Goal: Task Accomplishment & Management: Complete application form

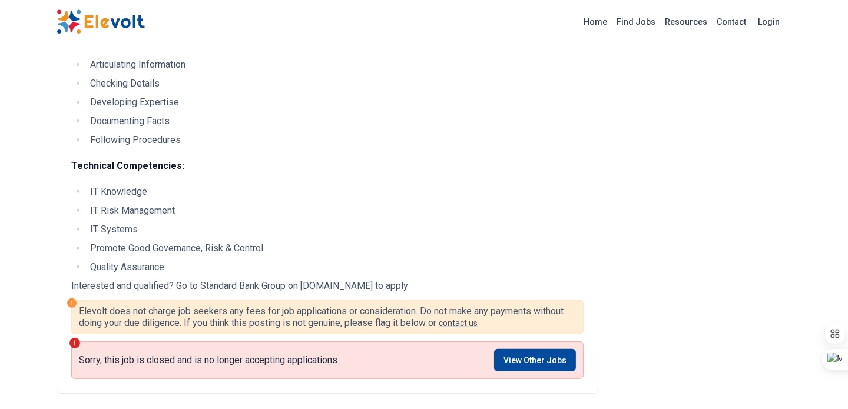
scroll to position [530, 0]
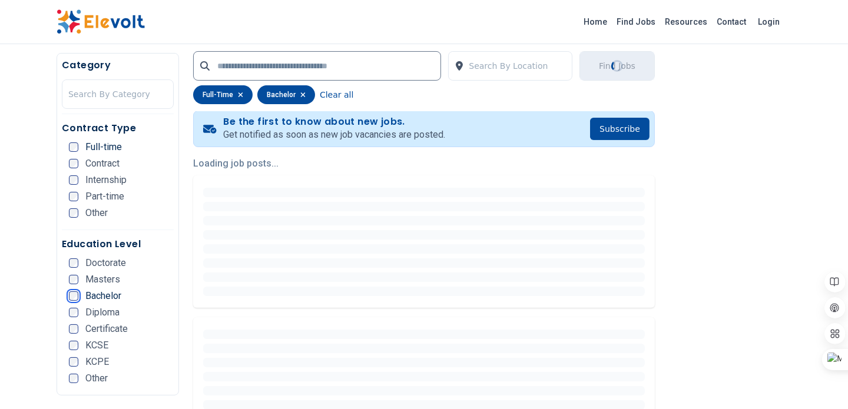
scroll to position [235, 0]
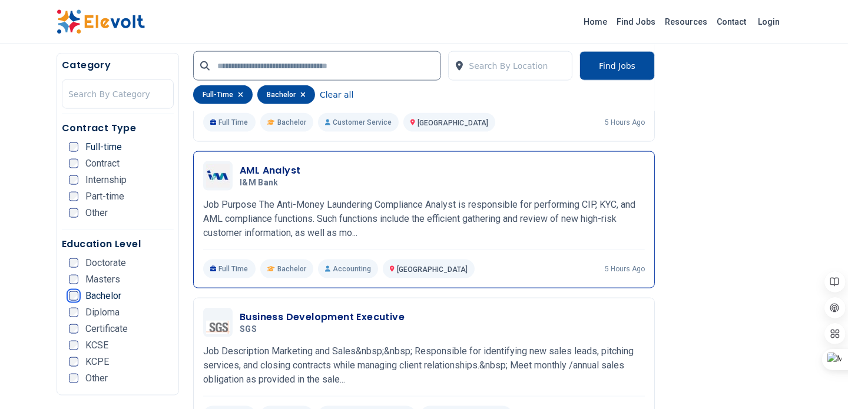
scroll to position [2002, 0]
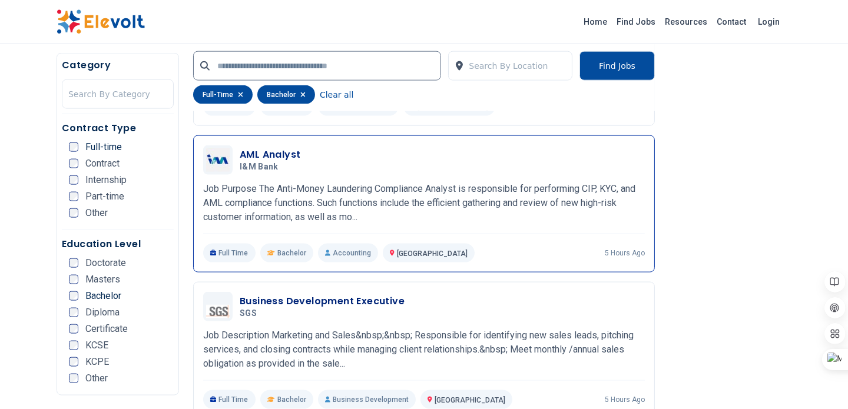
click at [277, 148] on h3 "AML Analyst" at bounding box center [270, 155] width 61 height 14
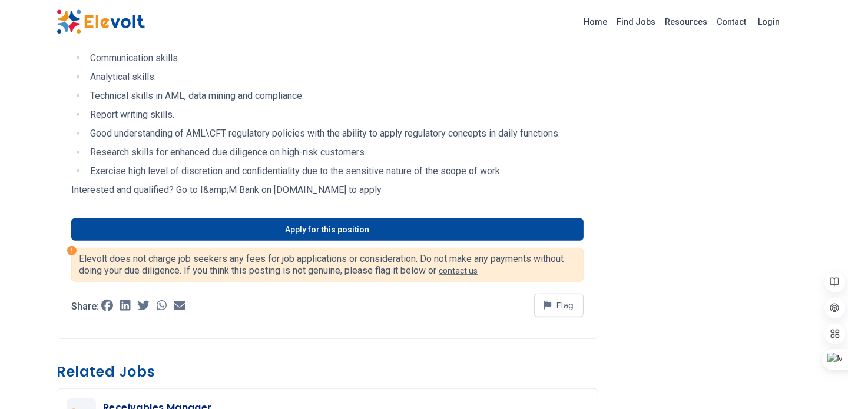
scroll to position [1119, 0]
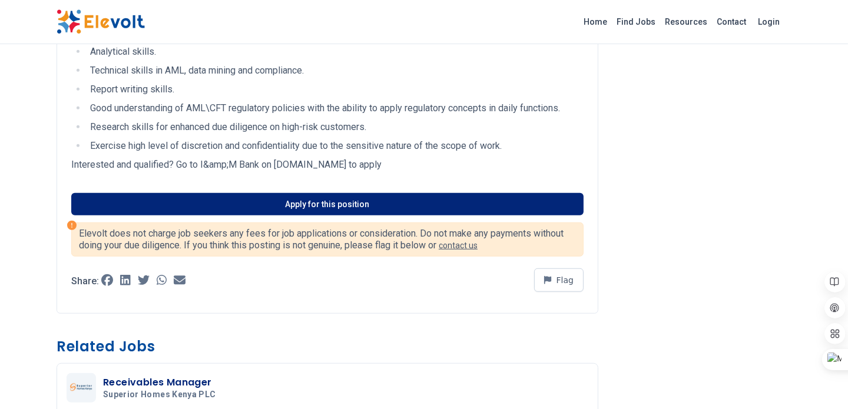
click at [232, 202] on link "Apply for this position" at bounding box center [327, 204] width 513 height 22
